Goal: Task Accomplishment & Management: Use online tool/utility

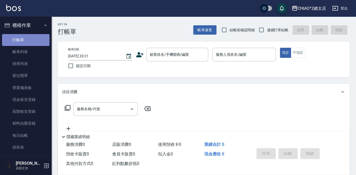
click at [35, 45] on link "打帳單" at bounding box center [25, 40] width 47 height 12
click at [178, 54] on div "顧客姓名/手機號碼/編號 顧客姓名/手機號碼/編號" at bounding box center [177, 55] width 62 height 14
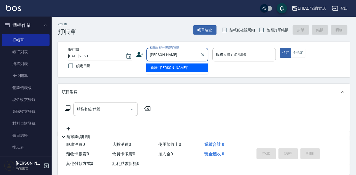
type input "[PERSON_NAME]"
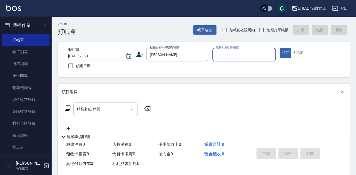
click at [254, 57] on input "服務人員姓名/編號" at bounding box center [244, 54] width 59 height 9
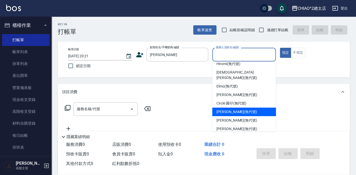
scroll to position [19, 0]
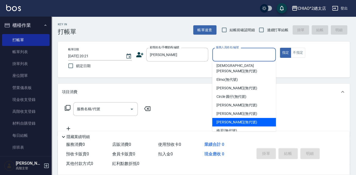
click at [249, 118] on div "[PERSON_NAME] (無代號)" at bounding box center [244, 122] width 64 height 9
type input "[PERSON_NAME](無代號)"
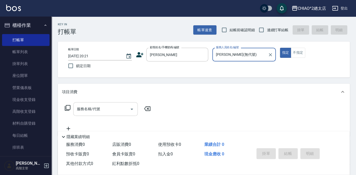
click at [95, 108] on div "服務名稱/代號 服務名稱/代號" at bounding box center [105, 109] width 64 height 14
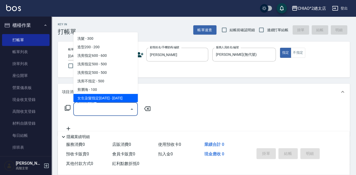
click at [105, 96] on span "女生染髮指定[DATE] - [DATE]" at bounding box center [105, 98] width 64 height 9
type input "女生染髮指定2000(103113)"
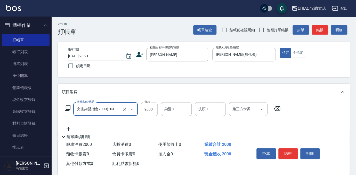
click at [152, 110] on input "2000" at bounding box center [149, 109] width 17 height 14
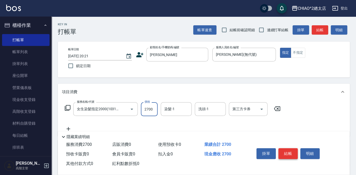
type input "2700"
click at [286, 151] on button "結帳" at bounding box center [287, 153] width 19 height 11
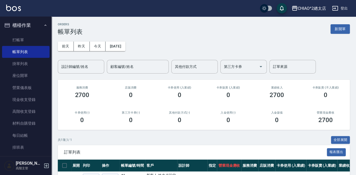
drag, startPoint x: 343, startPoint y: 27, endPoint x: 285, endPoint y: 41, distance: 59.3
click at [343, 27] on button "新開單" at bounding box center [339, 29] width 19 height 10
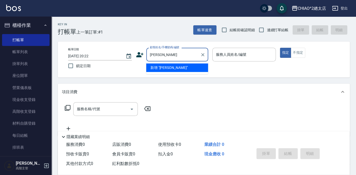
type input "[PERSON_NAME]"
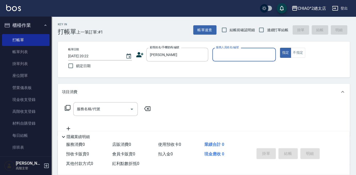
click at [254, 48] on div "帳單日期 [DATE] 20:22 鎖定日期 顧客姓名/手機號碼/編號 [PERSON_NAME]姓名/手機號碼/編號 服務人員姓名/編號 服務人員姓名/編號…" at bounding box center [204, 60] width 292 height 36
drag, startPoint x: 253, startPoint y: 49, endPoint x: 246, endPoint y: 54, distance: 8.4
click at [246, 54] on input "服務人員姓名/編號" at bounding box center [244, 54] width 59 height 9
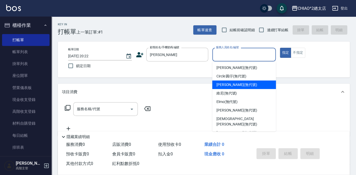
click at [253, 88] on div "[PERSON_NAME] (無代號)" at bounding box center [244, 84] width 64 height 9
type input "[PERSON_NAME](無代號)"
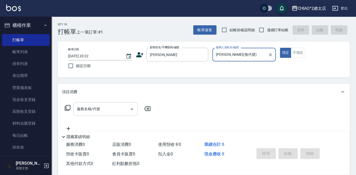
click at [112, 110] on input "服務名稱/代號" at bounding box center [102, 108] width 52 height 9
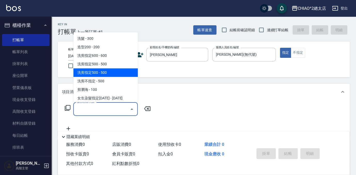
click at [114, 71] on span "洗剪指定500 - 500" at bounding box center [105, 72] width 64 height 9
type input "洗剪指定500(103109)"
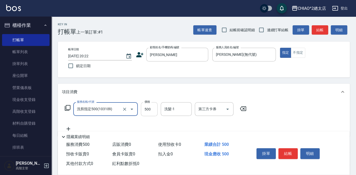
click at [156, 110] on input "500" at bounding box center [149, 109] width 17 height 14
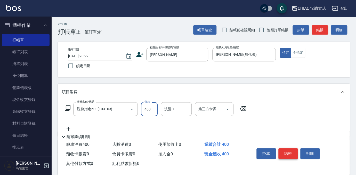
type input "400"
click at [286, 149] on button "結帳" at bounding box center [287, 153] width 19 height 11
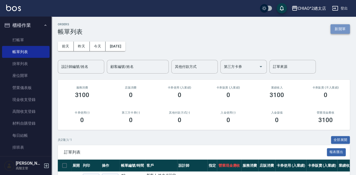
click at [346, 27] on button "新開單" at bounding box center [339, 29] width 19 height 10
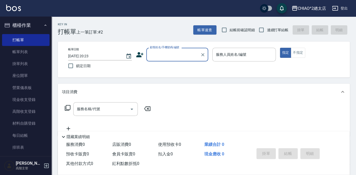
click at [177, 52] on input "顧客姓名/手機號碼/編號" at bounding box center [174, 54] width 50 height 9
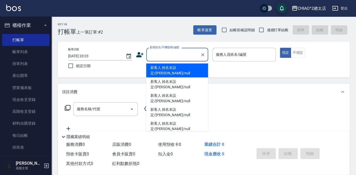
click at [188, 65] on li "新客人 姓名未設定/[PERSON_NAME]/null" at bounding box center [177, 70] width 62 height 14
type input "新客人 姓名未設定/[PERSON_NAME]/null"
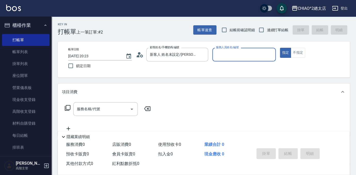
click at [235, 53] on input "服務人員姓名/編號" at bounding box center [244, 54] width 59 height 9
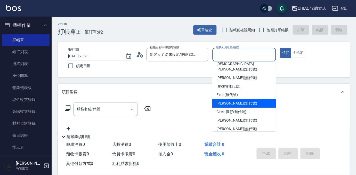
scroll to position [19, 0]
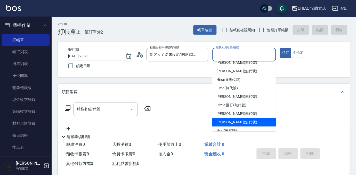
click at [256, 118] on div "[PERSON_NAME] (無代號)" at bounding box center [244, 122] width 64 height 9
type input "[PERSON_NAME](無代號)"
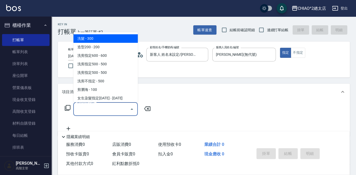
click at [114, 110] on input "服務名稱/代號" at bounding box center [102, 108] width 52 height 9
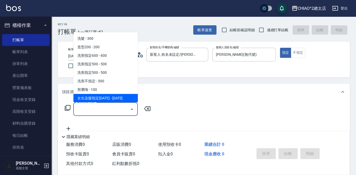
drag, startPoint x: 123, startPoint y: 96, endPoint x: 131, endPoint y: 100, distance: 9.2
click at [122, 96] on span "女生染髮指定[DATE] - [DATE]" at bounding box center [105, 98] width 64 height 9
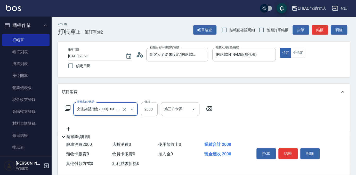
type input "女生染髮指定2000(103113)"
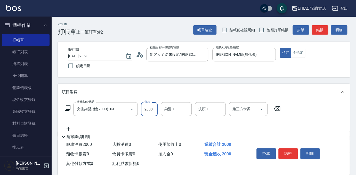
click at [155, 108] on input "2000" at bounding box center [149, 109] width 17 height 14
type input "1800"
click at [288, 150] on button "結帳" at bounding box center [287, 153] width 19 height 11
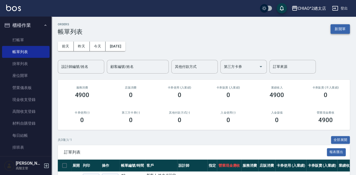
click at [345, 26] on button "新開單" at bounding box center [339, 29] width 19 height 10
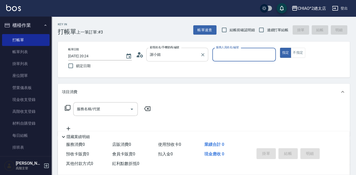
type input "新客人 姓名未設定/謝小姐/null"
click at [226, 56] on input "服務人員姓名/編號" at bounding box center [244, 54] width 59 height 9
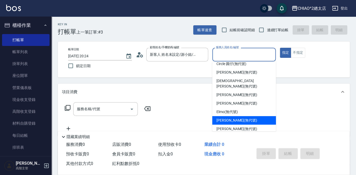
scroll to position [19, 0]
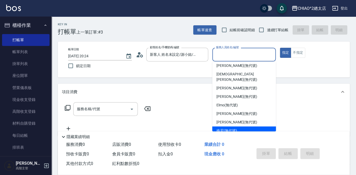
click at [242, 126] on div "維尼 (無代號)" at bounding box center [244, 130] width 64 height 9
type input "維尼(無代號)"
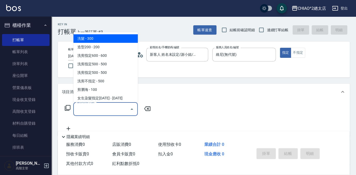
click at [112, 110] on input "服務名稱/代號" at bounding box center [102, 108] width 52 height 9
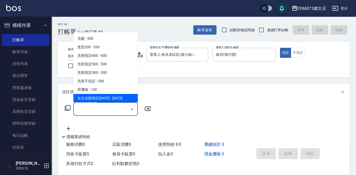
click at [114, 97] on span "女生染髮指定[DATE] - [DATE]" at bounding box center [105, 98] width 64 height 9
type input "女生染髮指定2000(103113)"
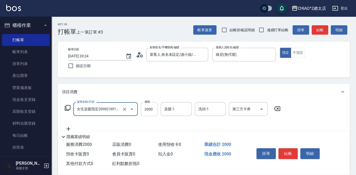
click at [154, 108] on input "2000" at bounding box center [149, 109] width 17 height 14
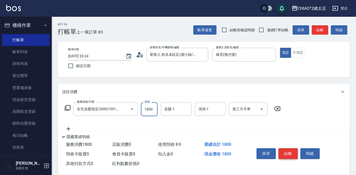
type input "1800"
click at [290, 149] on button "結帳" at bounding box center [287, 153] width 19 height 11
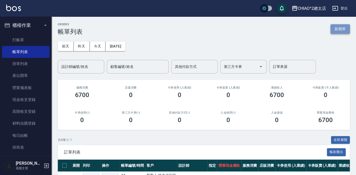
click at [340, 26] on button "新開單" at bounding box center [339, 29] width 19 height 10
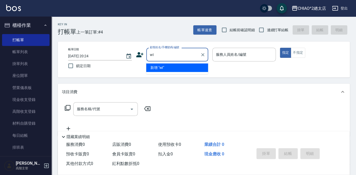
type input "w"
type input "Willy"
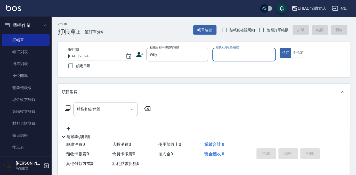
click at [237, 50] on div "服務人員姓名/編號" at bounding box center [244, 55] width 64 height 14
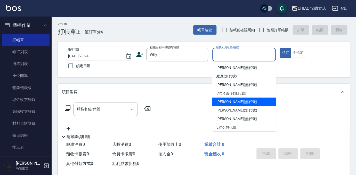
click at [252, 102] on div "[PERSON_NAME] (無代號)" at bounding box center [244, 101] width 64 height 9
type input "[PERSON_NAME](無代號)"
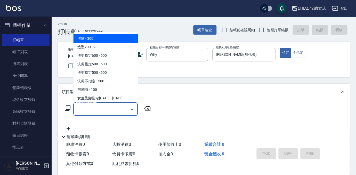
click at [118, 105] on input "服務名稱/代號" at bounding box center [102, 108] width 52 height 9
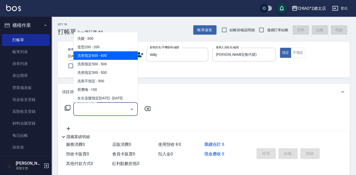
click at [117, 56] on span "洗剪指定600 - 600" at bounding box center [105, 55] width 64 height 9
type input "洗剪指定600(103107)"
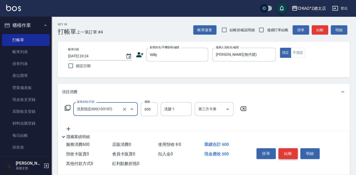
click at [284, 150] on button "結帳" at bounding box center [287, 153] width 19 height 11
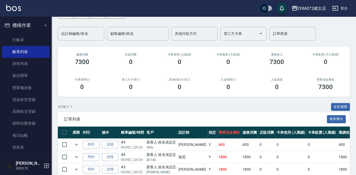
scroll to position [81, 0]
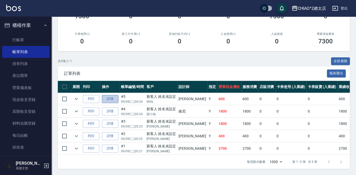
click at [113, 97] on link "詳情" at bounding box center [110, 99] width 17 height 8
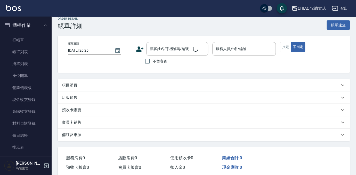
scroll to position [23, 0]
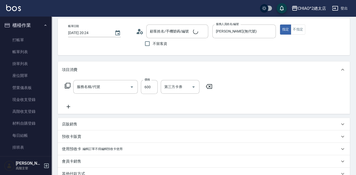
type input "[DATE] 20:24"
type input "[PERSON_NAME](無代號)"
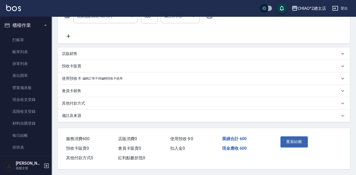
type input "洗剪指定600(103107)"
type input "新客人 姓名未設定/[PERSON_NAME]/null"
click at [120, 98] on div "其他付款方式" at bounding box center [204, 103] width 292 height 12
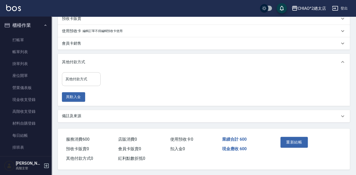
scroll to position [143, 0]
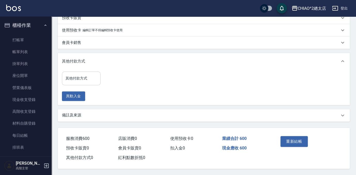
click at [87, 77] on input "其他付款方式" at bounding box center [81, 78] width 34 height 9
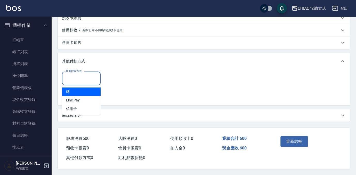
click at [88, 87] on span "轉" at bounding box center [81, 91] width 39 height 9
type input "轉"
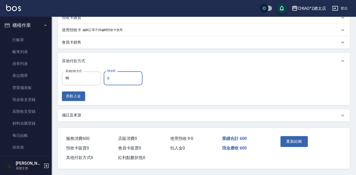
click at [126, 79] on input "0" at bounding box center [123, 78] width 39 height 14
type input "600"
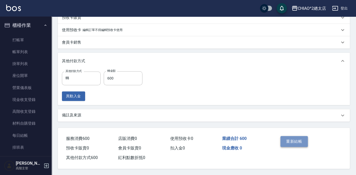
click at [297, 141] on button "重新結帳" at bounding box center [293, 141] width 27 height 11
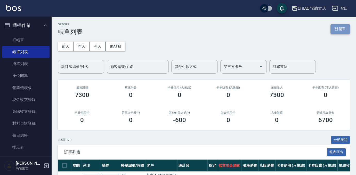
click at [333, 27] on button "新開單" at bounding box center [339, 29] width 19 height 10
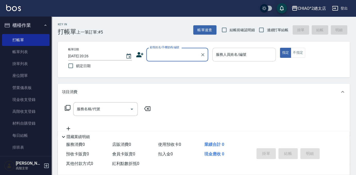
type input "s"
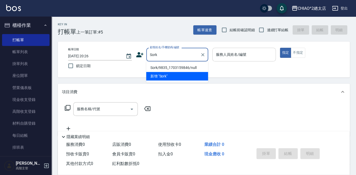
type input "Sork/9835_1703159846/null"
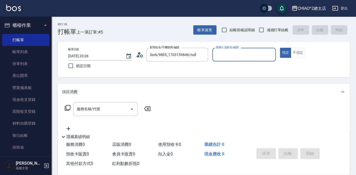
click at [242, 54] on input "服務人員姓名/編號" at bounding box center [244, 54] width 59 height 9
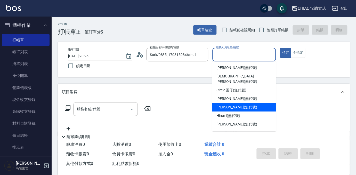
click at [243, 104] on span "[PERSON_NAME] (無代號)" at bounding box center [236, 106] width 41 height 5
type input "[PERSON_NAME](無代號)"
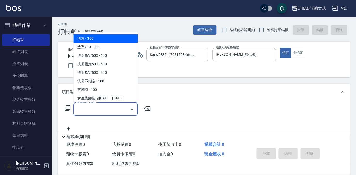
click at [94, 113] on input "服務名稱/代號" at bounding box center [102, 108] width 52 height 9
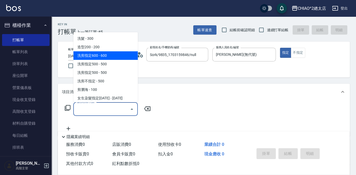
click at [112, 55] on span "洗剪指定600 - 600" at bounding box center [105, 55] width 64 height 9
type input "洗剪指定600(103107)"
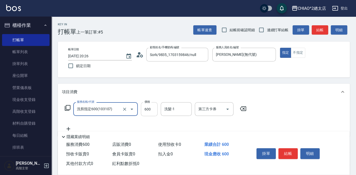
click at [150, 111] on input "600" at bounding box center [149, 109] width 17 height 14
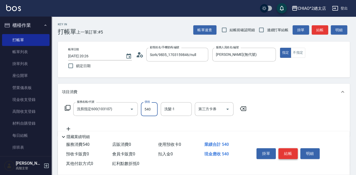
type input "540"
click at [289, 151] on button "結帳" at bounding box center [287, 153] width 19 height 11
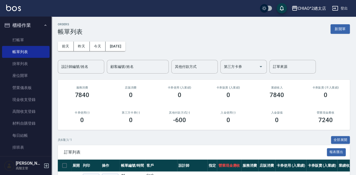
drag, startPoint x: 338, startPoint y: 26, endPoint x: 325, endPoint y: 34, distance: 15.0
click at [338, 26] on button "新開單" at bounding box center [339, 29] width 19 height 10
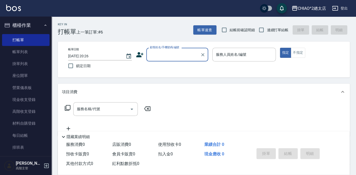
click at [180, 53] on input "顧客姓名/手機號碼/編號" at bounding box center [174, 54] width 50 height 9
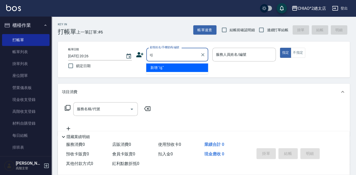
type input "c"
type input "[PERSON_NAME]"
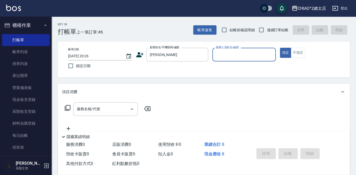
click at [227, 46] on label "服務人員姓名/編號" at bounding box center [227, 47] width 23 height 4
click at [227, 50] on input "服務人員姓名/編號" at bounding box center [244, 54] width 59 height 9
click at [224, 57] on input "服務人員姓名/編號" at bounding box center [244, 54] width 59 height 9
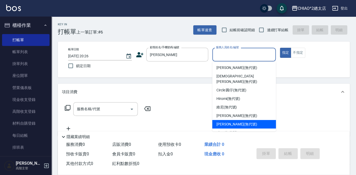
scroll to position [19, 0]
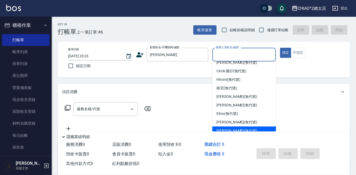
click at [247, 126] on div "[PERSON_NAME] (無代號)" at bounding box center [244, 130] width 64 height 9
type input "[PERSON_NAME](無代號)"
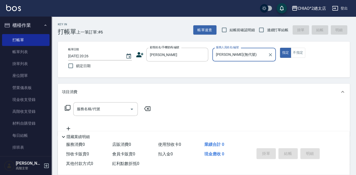
scroll to position [76, 0]
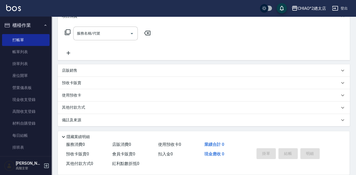
click at [93, 71] on div "店販銷售" at bounding box center [200, 70] width 277 height 5
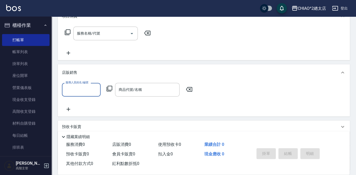
scroll to position [0, 0]
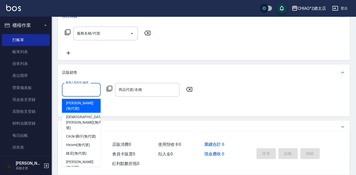
click at [93, 91] on input "服務人員姓名/編號" at bounding box center [81, 89] width 34 height 9
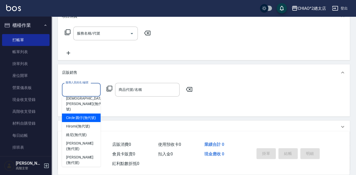
scroll to position [35, 0]
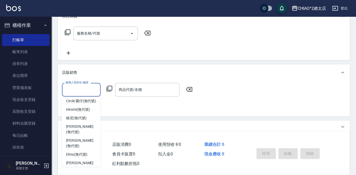
type input "[PERSON_NAME](無代號)"
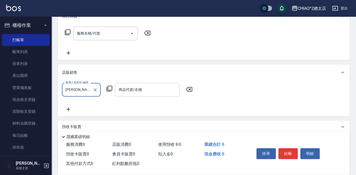
click at [134, 92] on div "商品代號/名稱 商品代號/名稱" at bounding box center [147, 90] width 64 height 14
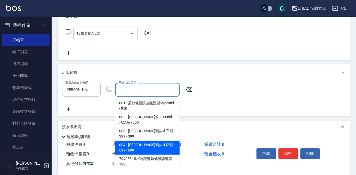
drag, startPoint x: 155, startPoint y: 139, endPoint x: 164, endPoint y: 131, distance: 12.6
click at [155, 141] on span "004 - [PERSON_NAME]頭皮水兩瓶699 - 699" at bounding box center [147, 148] width 64 height 14
type input "[PERSON_NAME]頭皮水兩瓶699"
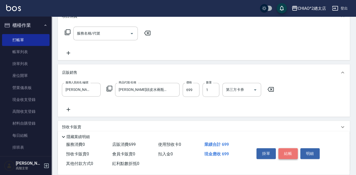
click at [291, 154] on button "結帳" at bounding box center [287, 153] width 19 height 11
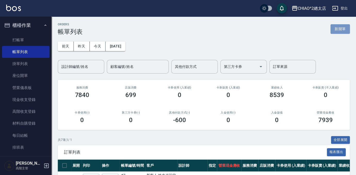
click at [331, 30] on button "新開單" at bounding box center [339, 29] width 19 height 10
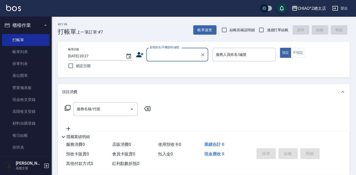
click at [171, 54] on input "顧客姓名/手機號碼/編號" at bounding box center [174, 54] width 50 height 9
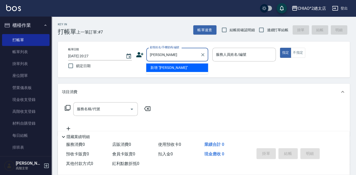
type input "[PERSON_NAME]"
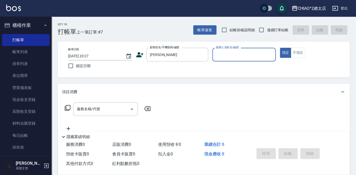
click at [246, 51] on input "服務人員姓名/編號" at bounding box center [244, 54] width 59 height 9
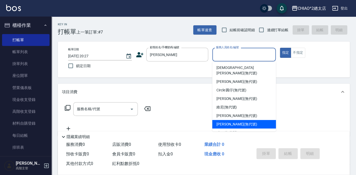
click at [237, 121] on span "[PERSON_NAME] (無代號)" at bounding box center [236, 123] width 41 height 5
type input "[PERSON_NAME](無代號)"
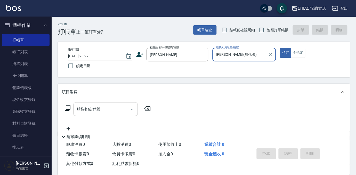
click at [100, 107] on div "服務名稱/代號 服務名稱/代號" at bounding box center [105, 109] width 64 height 14
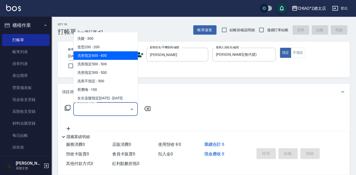
click at [110, 56] on span "洗剪指定600 - 600" at bounding box center [105, 55] width 64 height 9
type input "洗剪指定600(103107)"
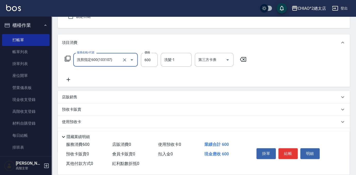
scroll to position [76, 0]
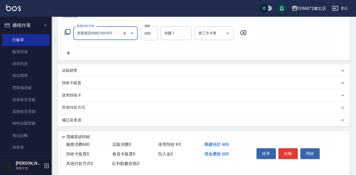
click at [102, 109] on div "其他付款方式" at bounding box center [200, 108] width 277 height 6
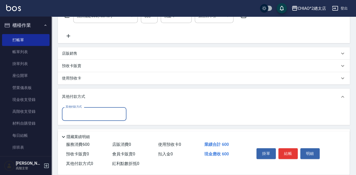
scroll to position [108, 0]
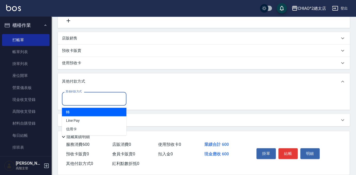
click at [95, 98] on input "其他付款方式" at bounding box center [94, 98] width 60 height 9
click at [80, 112] on span "轉" at bounding box center [94, 112] width 64 height 9
type input "轉"
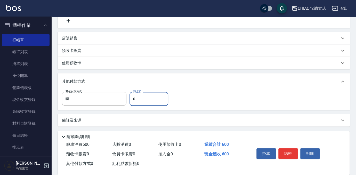
click at [152, 93] on input "0" at bounding box center [148, 99] width 39 height 14
type input "600"
click at [285, 149] on button "結帳" at bounding box center [287, 153] width 19 height 11
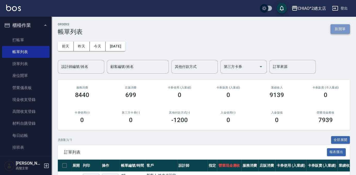
click at [348, 30] on button "新開單" at bounding box center [339, 29] width 19 height 10
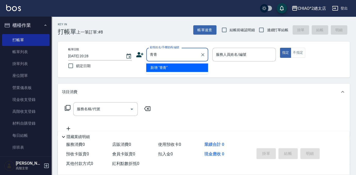
type input "青"
type input "欠"
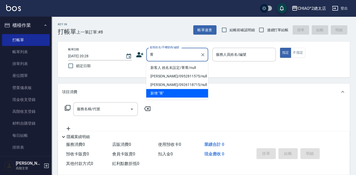
type input "新客人 姓名未設定/菁菁/null"
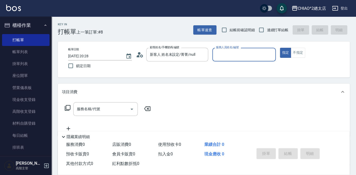
click at [240, 53] on input "服務人員姓名/編號" at bounding box center [244, 54] width 59 height 9
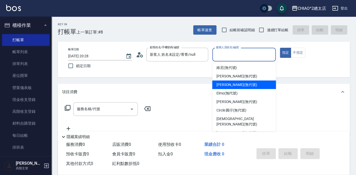
click at [240, 85] on span "[PERSON_NAME] (無代號)" at bounding box center [236, 84] width 41 height 5
type input "[PERSON_NAME](無代號)"
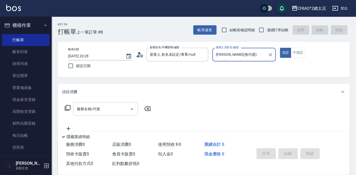
click at [112, 110] on input "服務名稱/代號" at bounding box center [102, 108] width 52 height 9
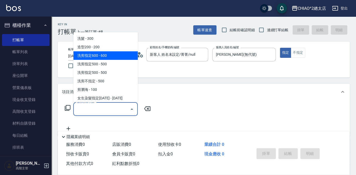
click at [120, 55] on span "洗剪指定600 - 600" at bounding box center [105, 55] width 64 height 9
type input "洗剪指定600(103107)"
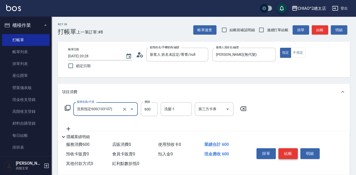
click at [287, 149] on button "結帳" at bounding box center [287, 153] width 19 height 11
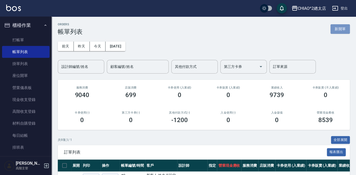
drag, startPoint x: 344, startPoint y: 32, endPoint x: 306, endPoint y: 41, distance: 39.3
click at [344, 32] on button "新開單" at bounding box center [339, 29] width 19 height 10
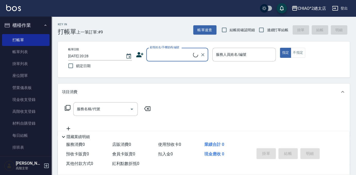
click at [167, 55] on input "顧客姓名/手機號碼/編號" at bounding box center [171, 54] width 44 height 9
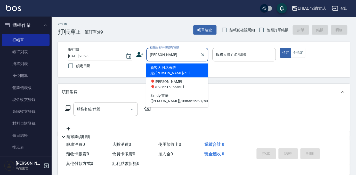
type input "新客人 姓名未設定/[PERSON_NAME]/null"
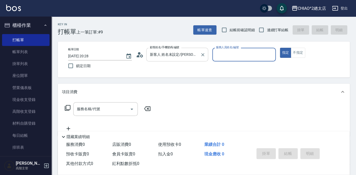
click at [280, 48] on button "指定" at bounding box center [285, 53] width 11 height 10
type button "true"
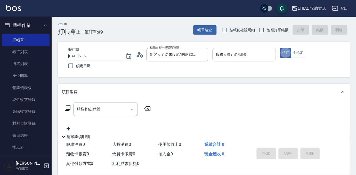
click at [232, 48] on div "服務人員姓名/編號" at bounding box center [244, 55] width 64 height 14
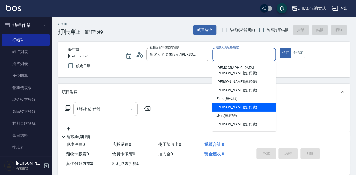
click at [251, 103] on div "[PERSON_NAME] (無代號)" at bounding box center [244, 107] width 64 height 9
type input "[PERSON_NAME](無代號)"
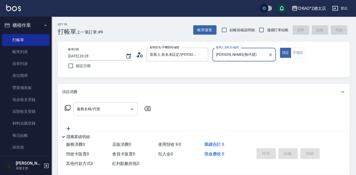
click at [106, 107] on input "服務名稱/代號" at bounding box center [102, 108] width 52 height 9
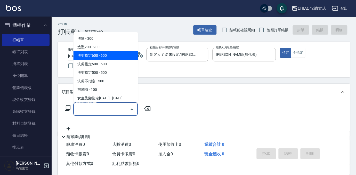
click at [111, 55] on span "洗剪指定600 - 600" at bounding box center [105, 55] width 64 height 9
type input "洗剪指定600(103107)"
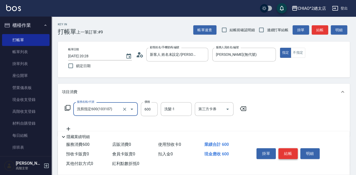
click at [291, 153] on button "結帳" at bounding box center [287, 153] width 19 height 11
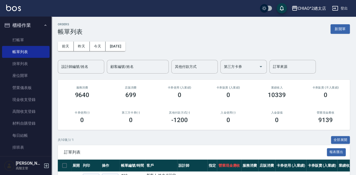
drag, startPoint x: 341, startPoint y: 28, endPoint x: 266, endPoint y: 55, distance: 79.2
click at [341, 28] on button "新開單" at bounding box center [339, 29] width 19 height 10
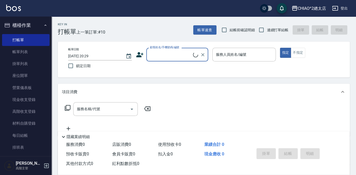
click at [166, 55] on input "顧客姓名/手機號碼/編號" at bounding box center [171, 54] width 44 height 9
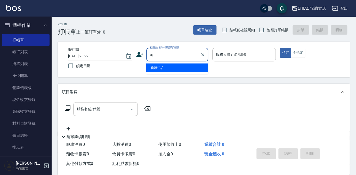
type input "u"
type input "[PERSON_NAME]"
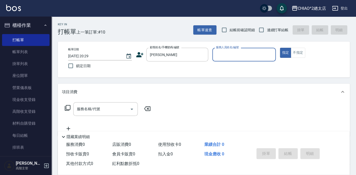
click at [227, 58] on input "服務人員姓名/編號" at bounding box center [244, 54] width 59 height 9
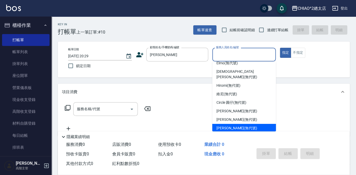
scroll to position [19, 0]
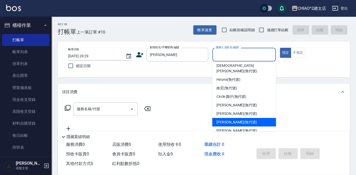
click at [250, 118] on div "[PERSON_NAME] (無代號)" at bounding box center [244, 122] width 64 height 9
type input "[PERSON_NAME](無代號)"
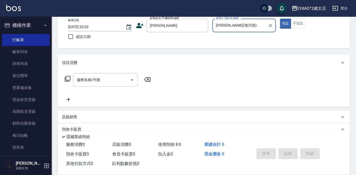
scroll to position [70, 0]
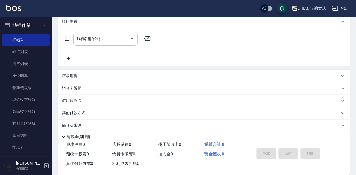
click at [96, 43] on input "服務名稱/代號" at bounding box center [102, 38] width 52 height 9
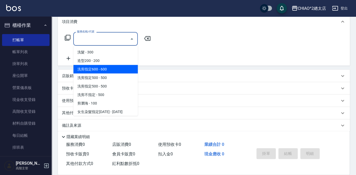
click at [100, 69] on span "洗剪指定600 - 600" at bounding box center [105, 69] width 64 height 9
type input "洗剪指定600(103107)"
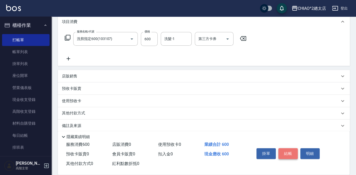
click at [289, 151] on button "結帳" at bounding box center [287, 153] width 19 height 11
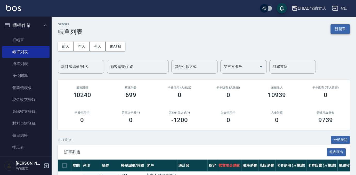
click at [341, 27] on button "新開單" at bounding box center [339, 29] width 19 height 10
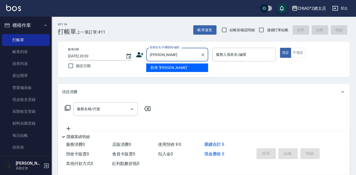
type input "[PERSON_NAME]"
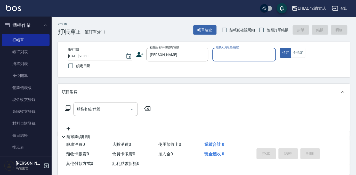
click at [248, 50] on input "服務人員姓名/編號" at bounding box center [244, 54] width 59 height 9
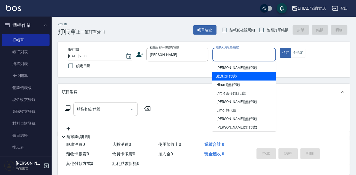
click at [240, 73] on div "維尼 (無代號)" at bounding box center [244, 76] width 64 height 9
type input "維尼(無代號)"
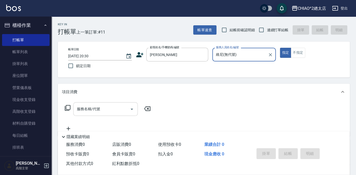
drag, startPoint x: 102, startPoint y: 105, endPoint x: 104, endPoint y: 102, distance: 4.0
click at [102, 105] on input "服務名稱/代號" at bounding box center [102, 108] width 52 height 9
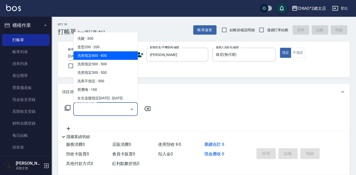
click at [131, 59] on span "洗剪指定600 - 600" at bounding box center [105, 55] width 64 height 9
type input "洗剪指定600(103107)"
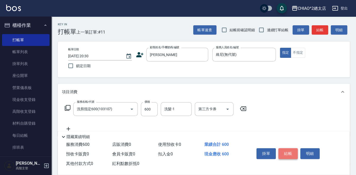
click at [288, 149] on button "結帳" at bounding box center [287, 153] width 19 height 11
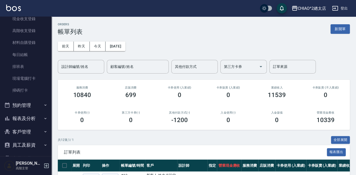
scroll to position [117, 0]
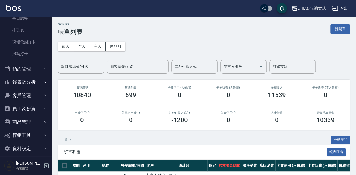
click at [26, 80] on button "報表及分析" at bounding box center [25, 81] width 47 height 13
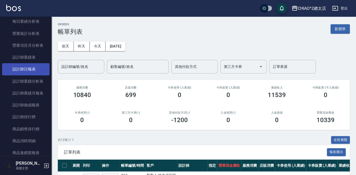
scroll to position [351, 0]
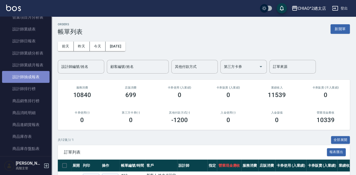
click at [26, 72] on link "設計師抽成報表" at bounding box center [25, 77] width 47 height 12
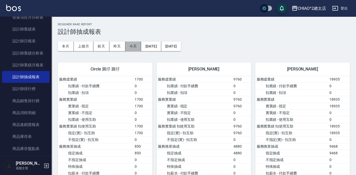
click at [134, 45] on button "今天" at bounding box center [133, 47] width 16 height 10
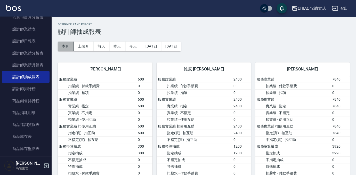
click at [60, 45] on button "本月" at bounding box center [66, 47] width 16 height 10
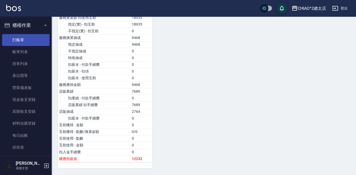
drag, startPoint x: 28, startPoint y: 43, endPoint x: 45, endPoint y: 42, distance: 16.8
click at [28, 43] on link "打帳單" at bounding box center [25, 40] width 47 height 12
